Goal: Task Accomplishment & Management: Manage account settings

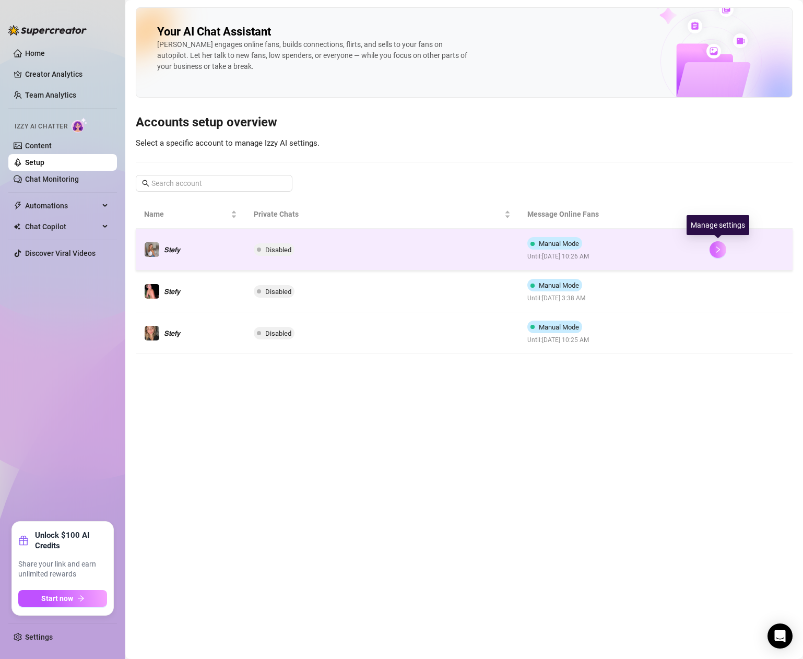
click at [719, 250] on icon "right" at bounding box center [718, 249] width 7 height 7
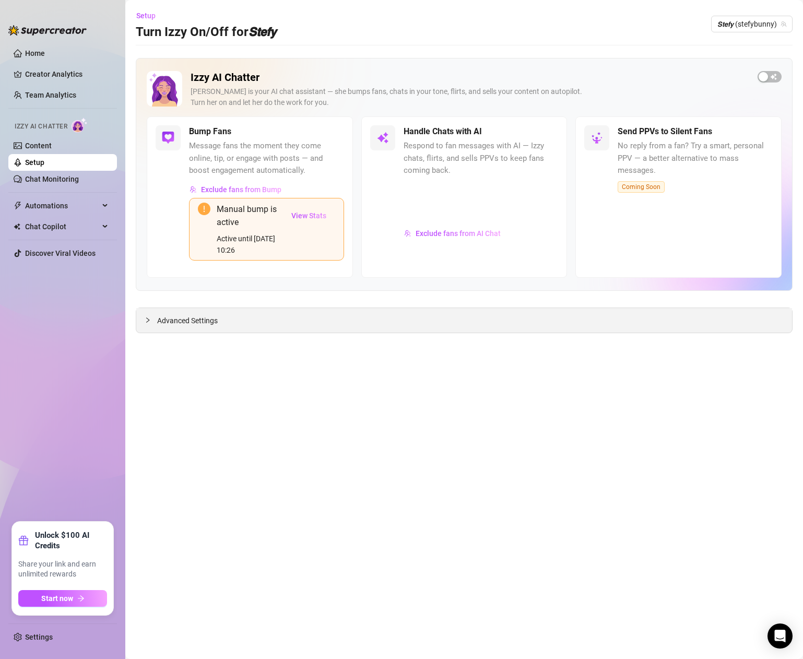
click at [193, 316] on span "Advanced Settings" at bounding box center [187, 320] width 61 height 11
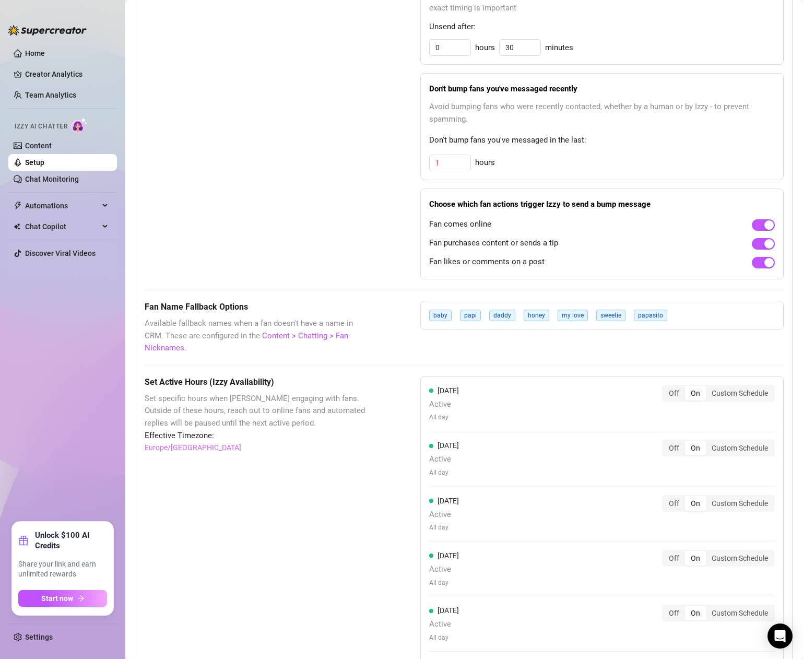
scroll to position [651, 0]
click at [735, 385] on div "Custom Schedule" at bounding box center [740, 392] width 68 height 15
click at [709, 387] on input "Custom Schedule" at bounding box center [709, 387] width 0 height 0
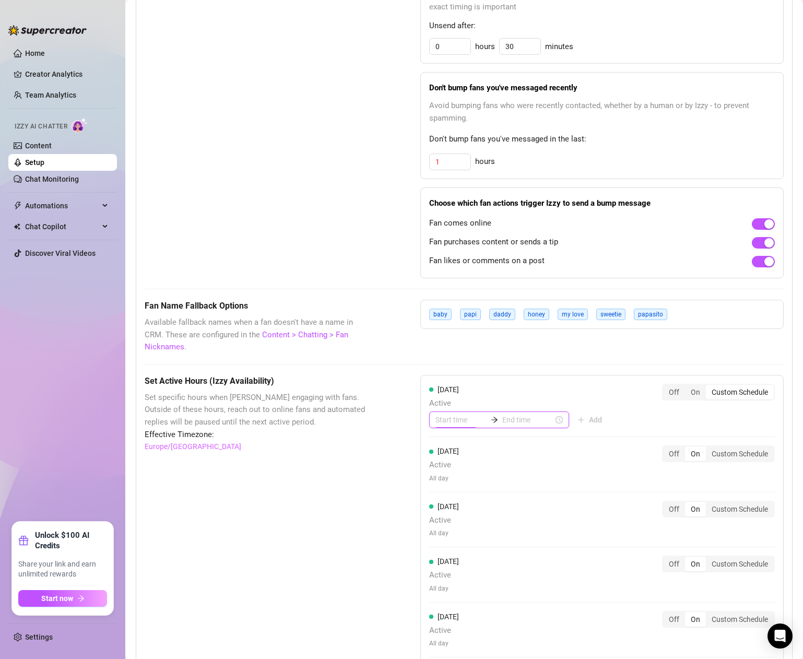
click at [454, 414] on input at bounding box center [461, 419] width 51 height 11
type input "04:00"
type input "06:00"
click at [445, 521] on div "10" at bounding box center [444, 520] width 25 height 15
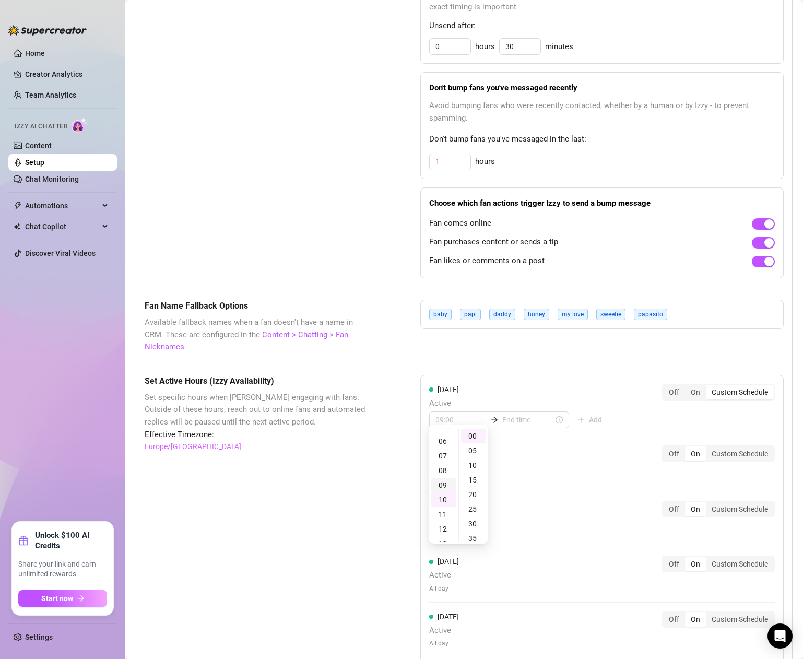
scroll to position [52, 0]
click at [442, 530] on div "10" at bounding box center [444, 530] width 25 height 15
type input "10:00"
click at [503, 414] on input at bounding box center [528, 419] width 51 height 11
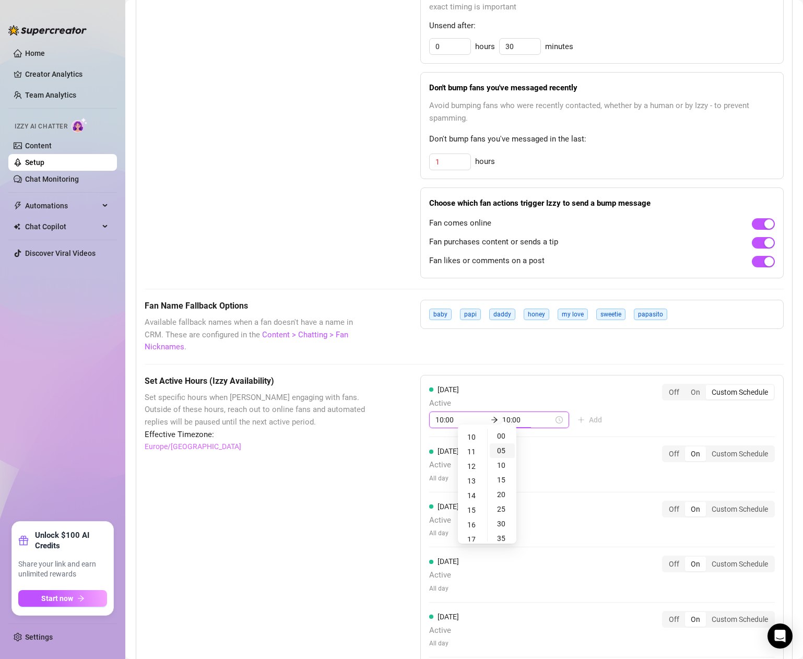
type input "10:05"
click at [476, 479] on div "13" at bounding box center [472, 481] width 25 height 15
type input "13:00"
click at [475, 437] on div "13" at bounding box center [472, 437] width 25 height 15
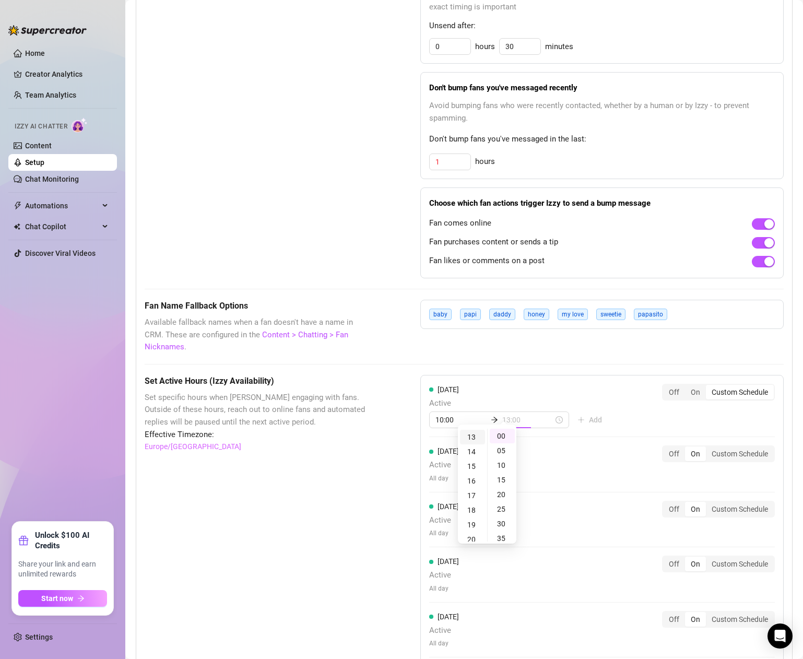
click at [472, 441] on div "13" at bounding box center [472, 437] width 25 height 15
click at [505, 414] on input "13:00" at bounding box center [528, 419] width 51 height 11
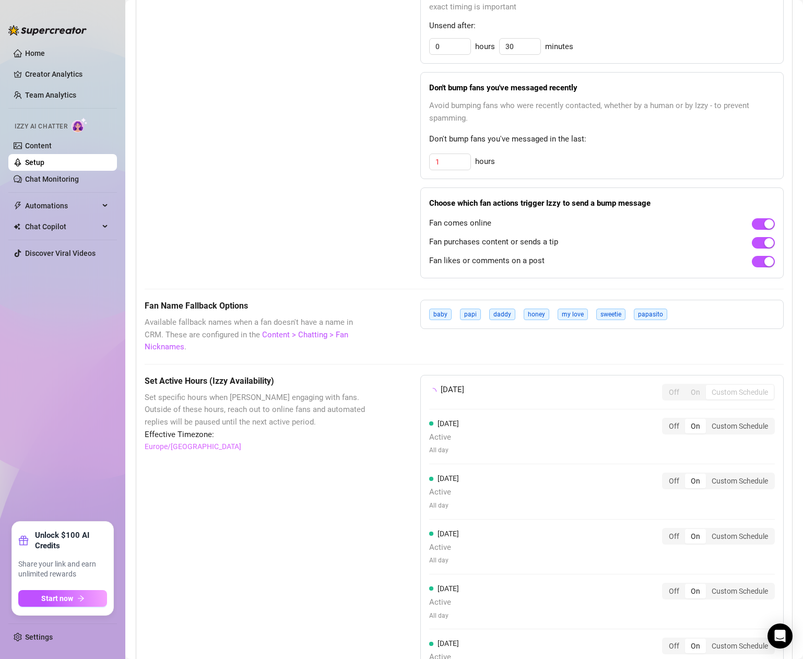
click at [591, 375] on div "[DATE] Off On Custom Schedule [DATE] Active All day Off On Custom Schedule [DAT…" at bounding box center [603, 562] width 364 height 374
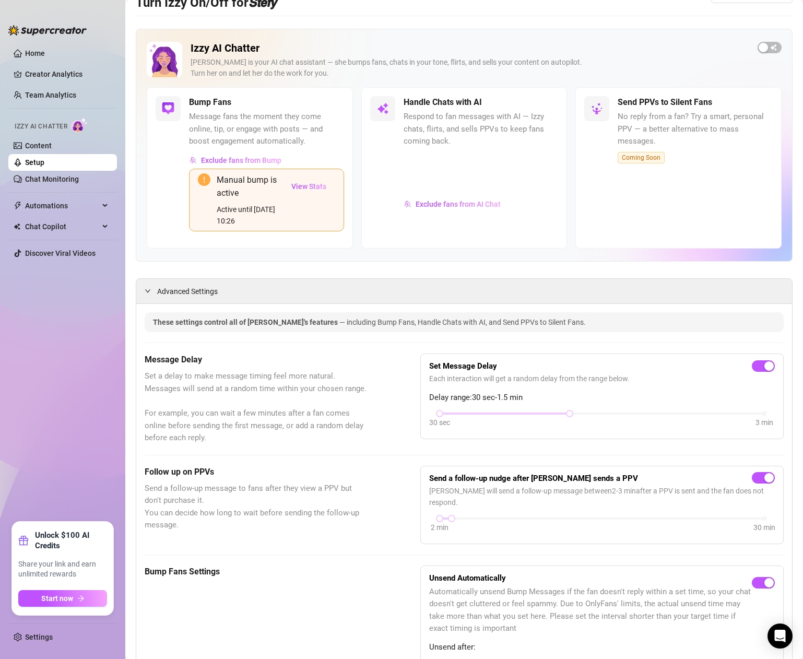
scroll to position [0, 0]
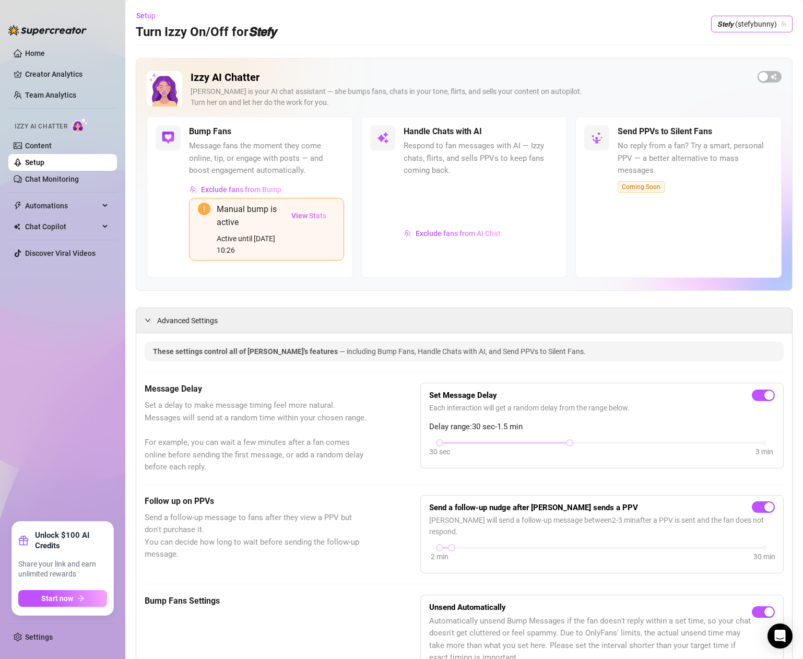
click at [748, 24] on span "𝙎𝙩𝙚𝙛𝙮 (stefybunny)" at bounding box center [752, 24] width 69 height 16
click at [583, 74] on h2 "Izzy AI Chatter" at bounding box center [470, 77] width 559 height 13
click at [754, 21] on span "𝙎𝙩𝙚𝙛𝙮 (stefybunny)" at bounding box center [752, 24] width 69 height 16
click at [716, 81] on span "𝙎𝙩𝙚𝙛𝙮" at bounding box center [718, 81] width 16 height 11
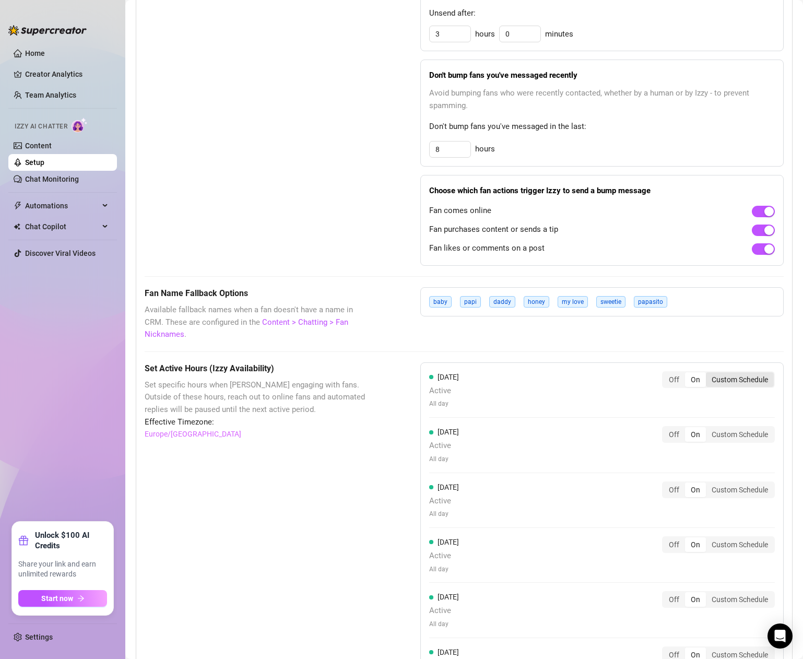
click at [727, 372] on div "Custom Schedule" at bounding box center [740, 379] width 68 height 15
click at [709, 374] on input "Custom Schedule" at bounding box center [709, 374] width 0 height 0
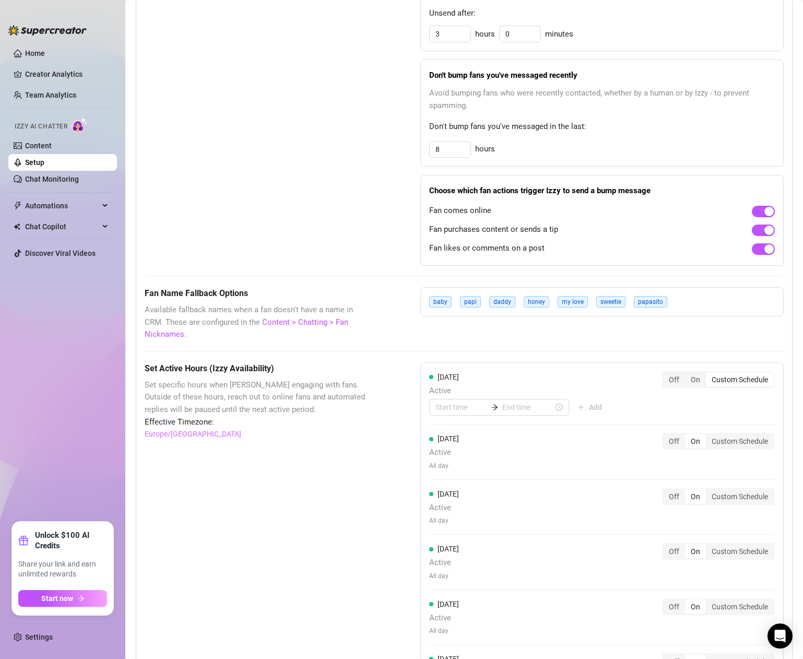
scroll to position [670, 0]
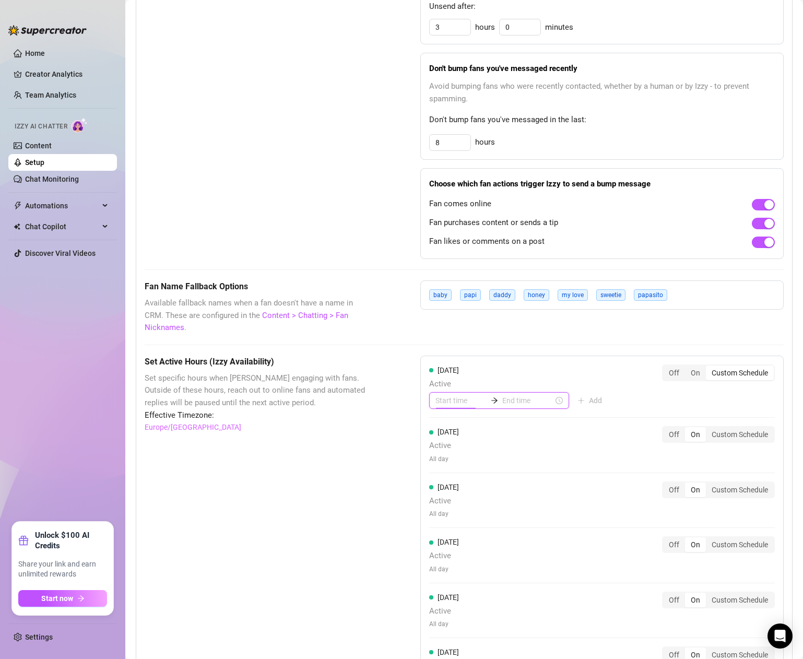
click at [460, 392] on div at bounding box center [499, 400] width 140 height 17
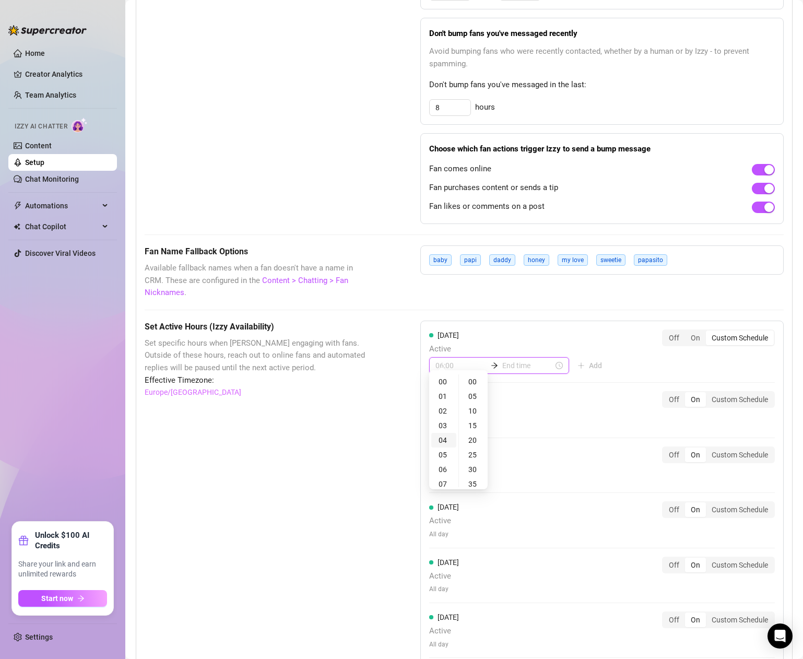
type input "07:00"
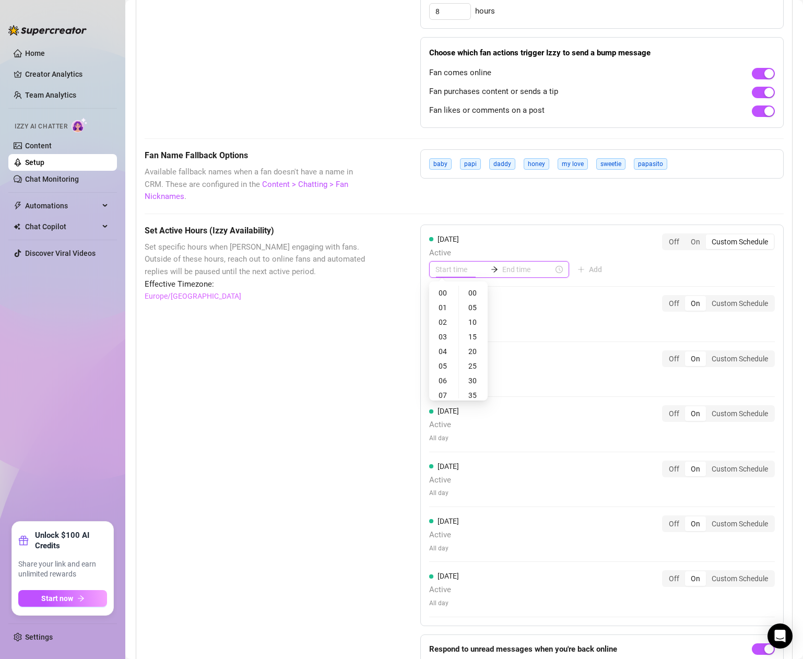
type input "07:00"
type input "00:30"
click at [443, 319] on div "10" at bounding box center [444, 321] width 25 height 15
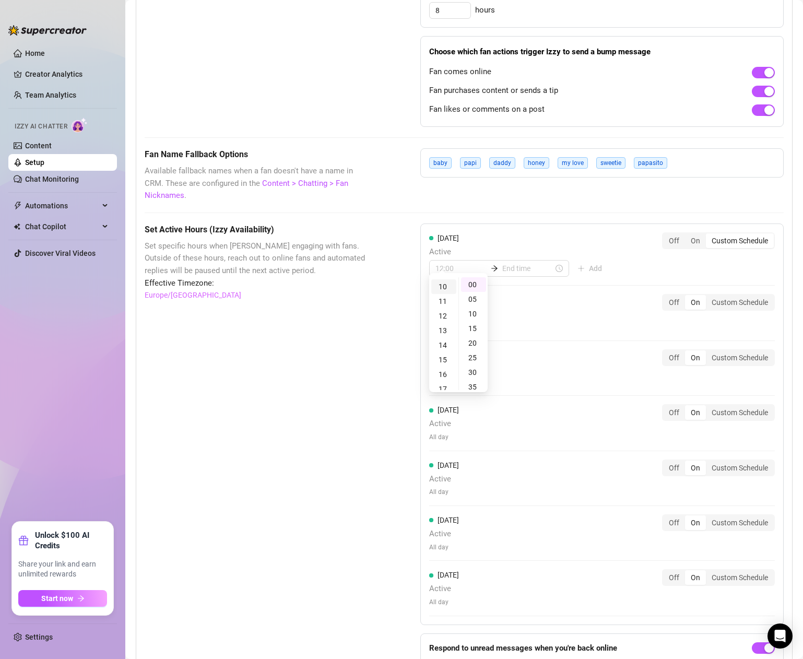
scroll to position [144, 0]
type input "10:00"
click at [445, 281] on div "10" at bounding box center [444, 287] width 25 height 15
click at [516, 263] on input at bounding box center [528, 268] width 51 height 11
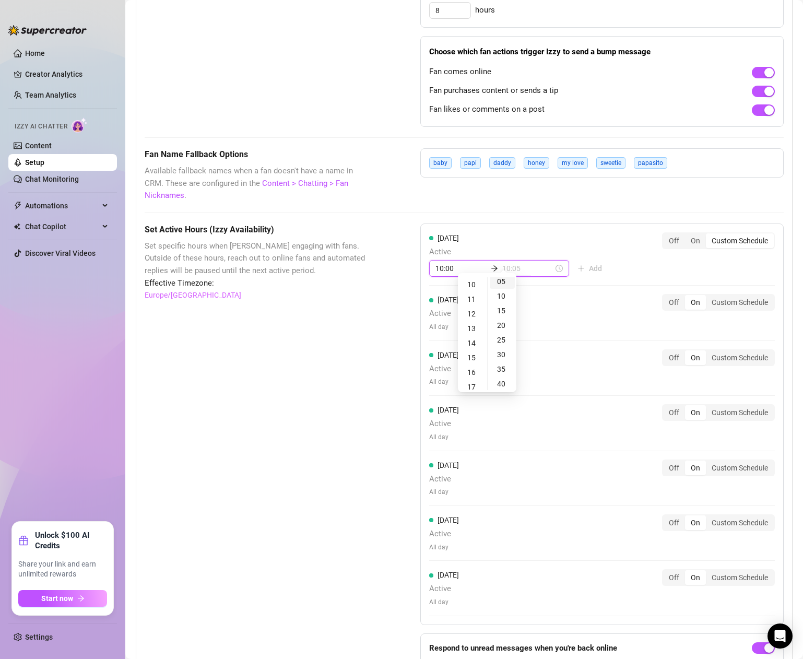
scroll to position [25, 0]
type input "10:10"
type input "10:20"
click at [476, 329] on div "13" at bounding box center [472, 328] width 25 height 15
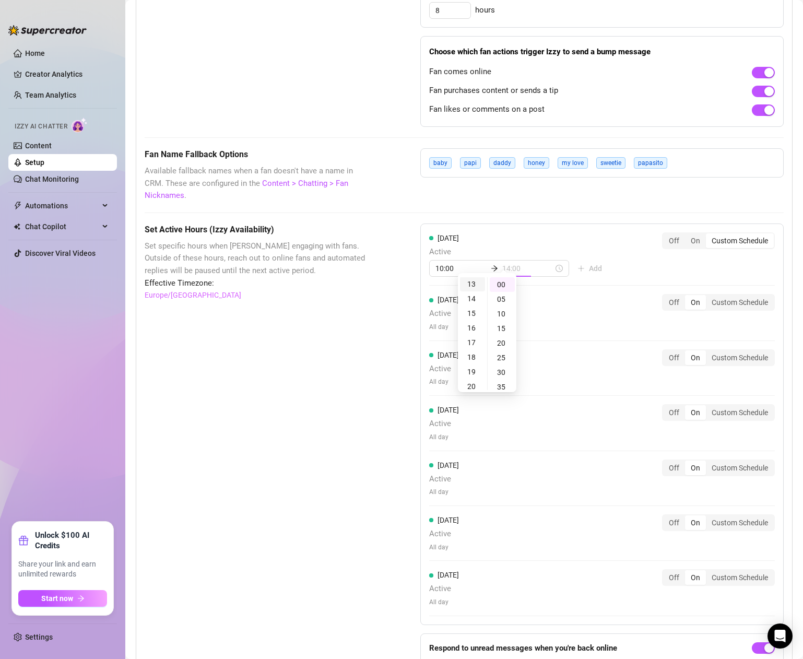
type input "13:00"
click at [475, 285] on div "13" at bounding box center [472, 285] width 25 height 15
click at [521, 260] on div "10:00 13:00" at bounding box center [499, 268] width 140 height 17
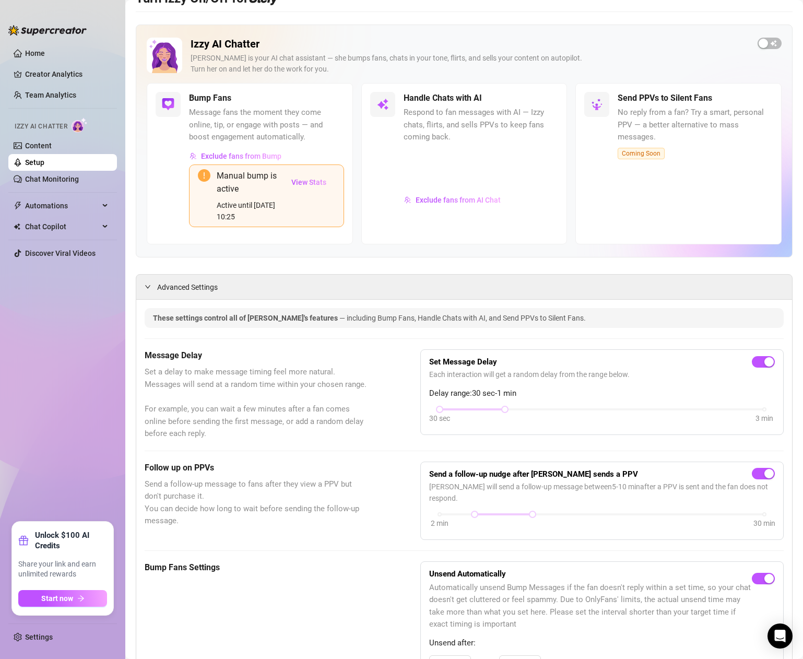
scroll to position [0, 0]
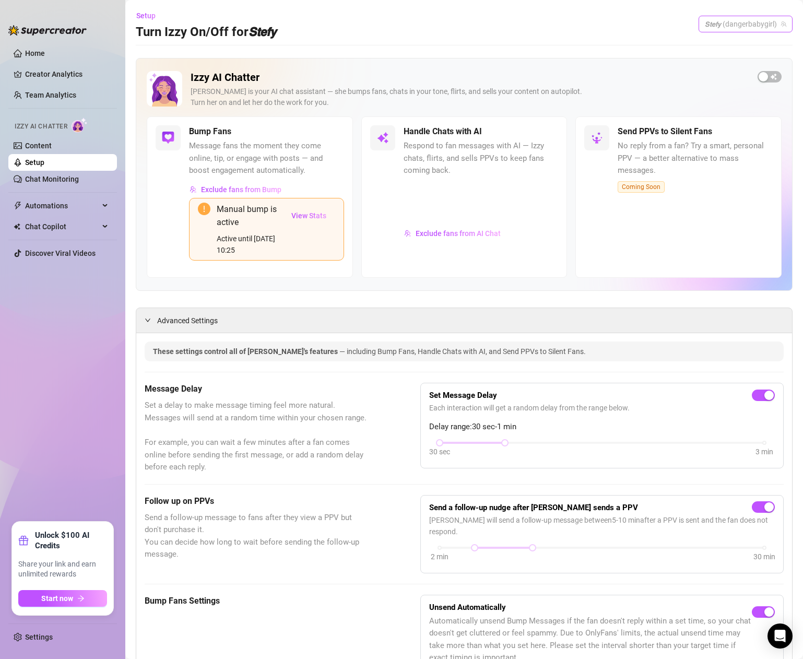
click at [742, 27] on span "𝙎𝙩𝙚𝙛𝙮 (dangerbabygirl)" at bounding box center [745, 24] width 81 height 16
click at [727, 63] on div "𝙎𝙩𝙚𝙛𝙮 ( stefysclub )" at bounding box center [738, 63] width 91 height 13
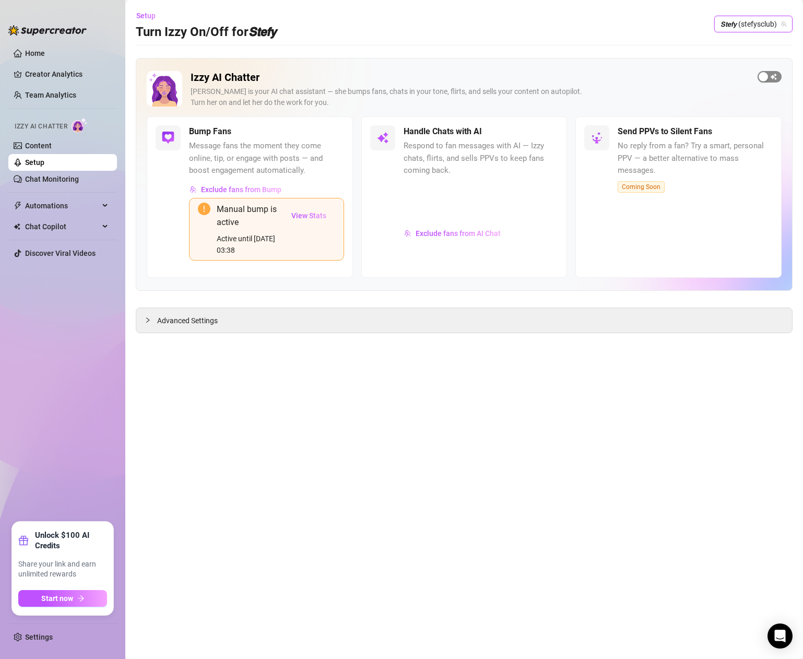
click at [764, 78] on div "button" at bounding box center [763, 76] width 9 height 9
